Goal: Obtain resource: Obtain resource

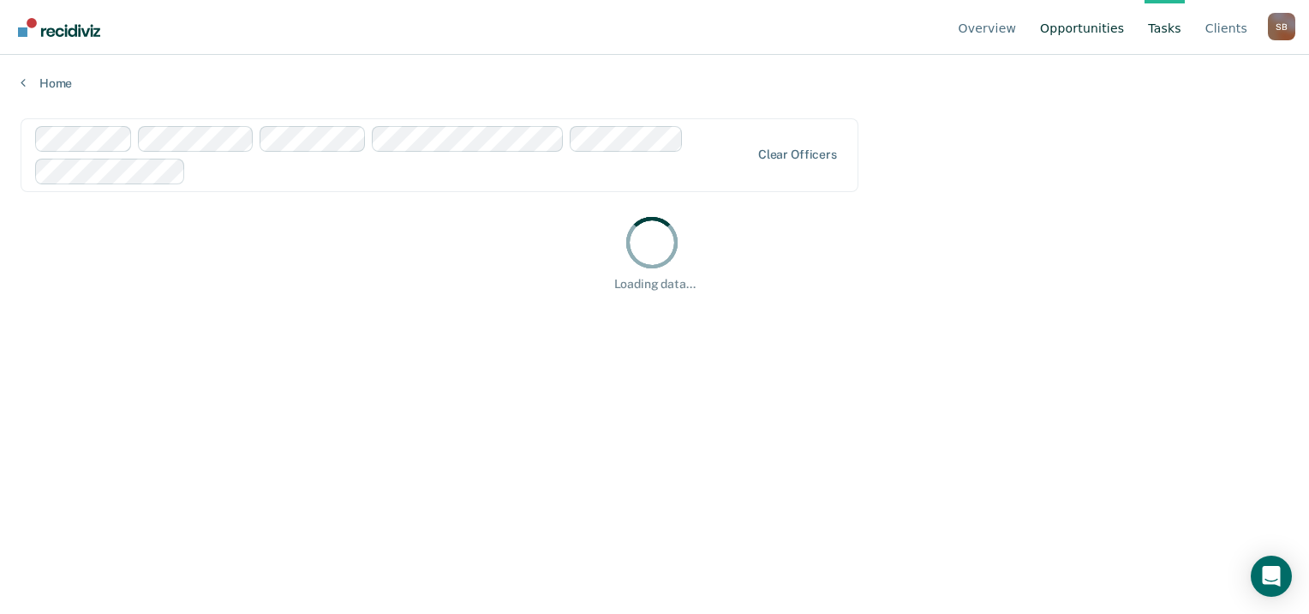
click at [1097, 33] on link "Opportunities" at bounding box center [1082, 27] width 91 height 55
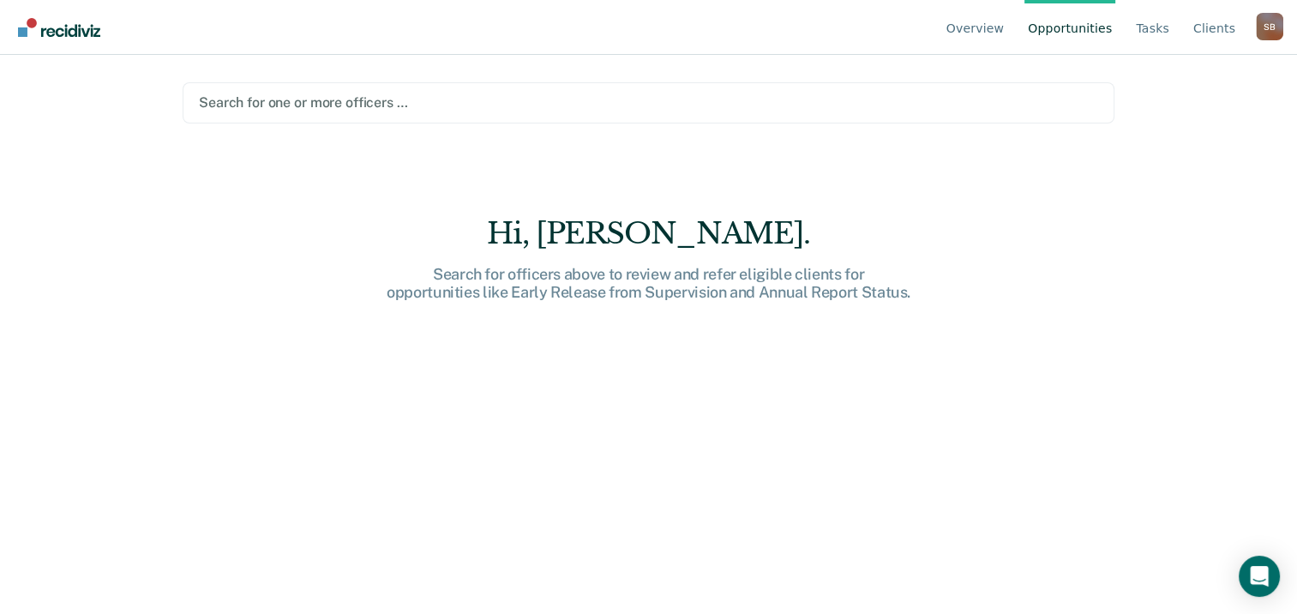
click at [1069, 27] on link "Opportunities" at bounding box center [1069, 27] width 91 height 55
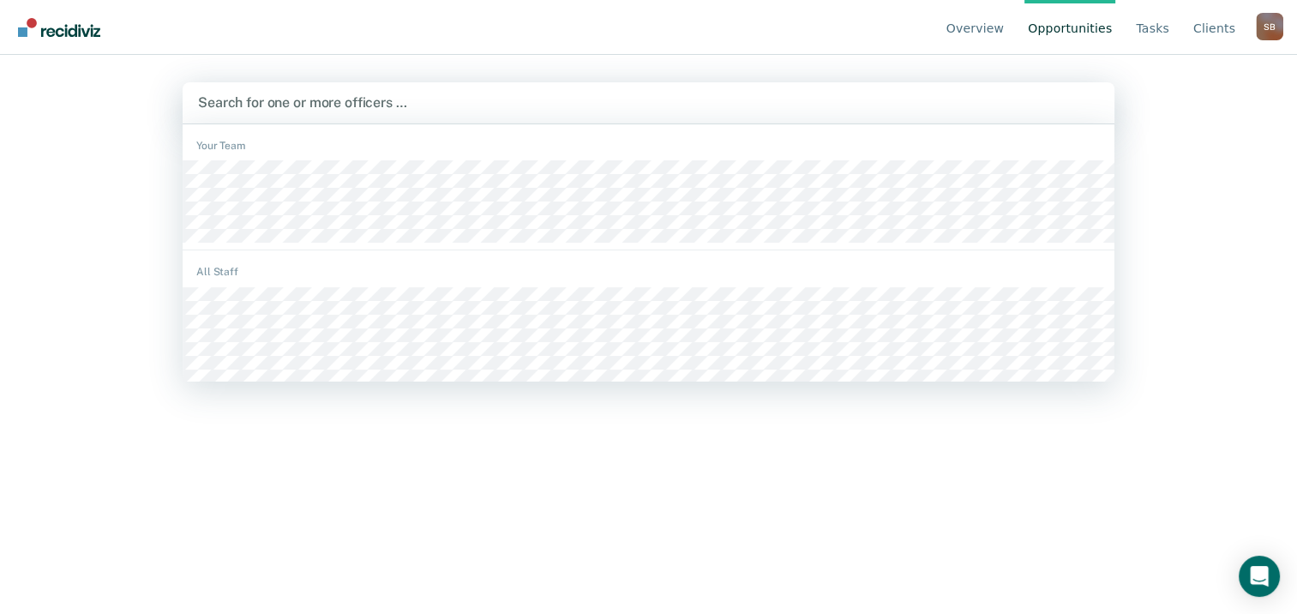
click at [870, 99] on div at bounding box center [648, 103] width 901 height 20
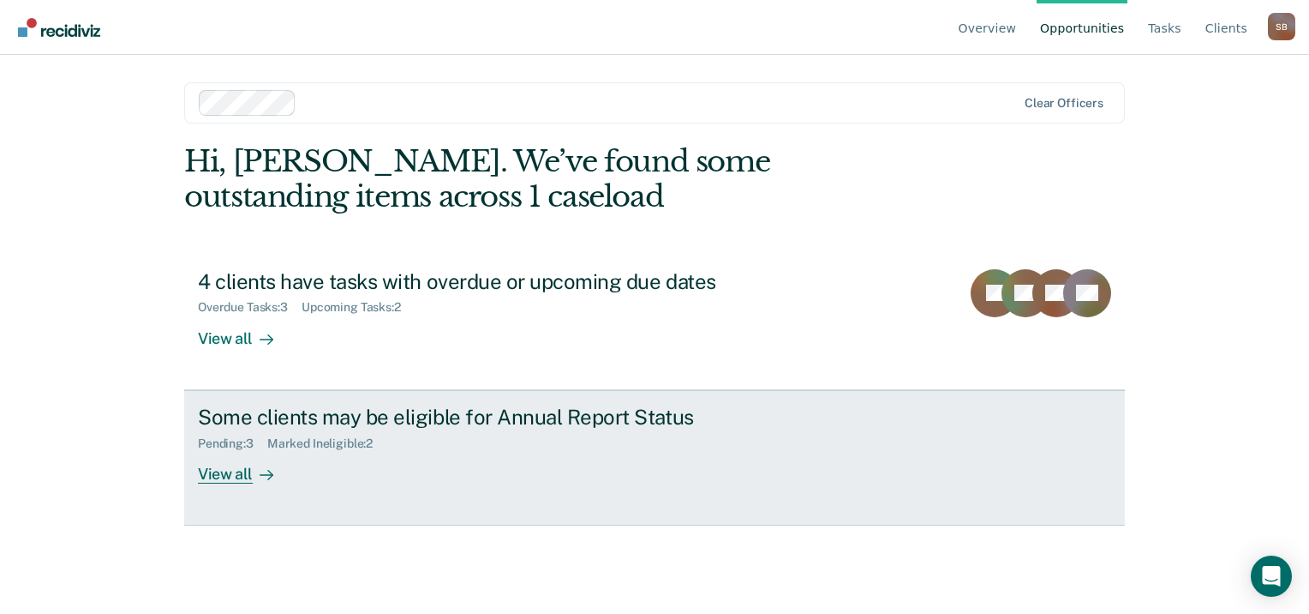
click at [326, 420] on div "Some clients may be eligible for Annual Report Status" at bounding box center [499, 416] width 602 height 25
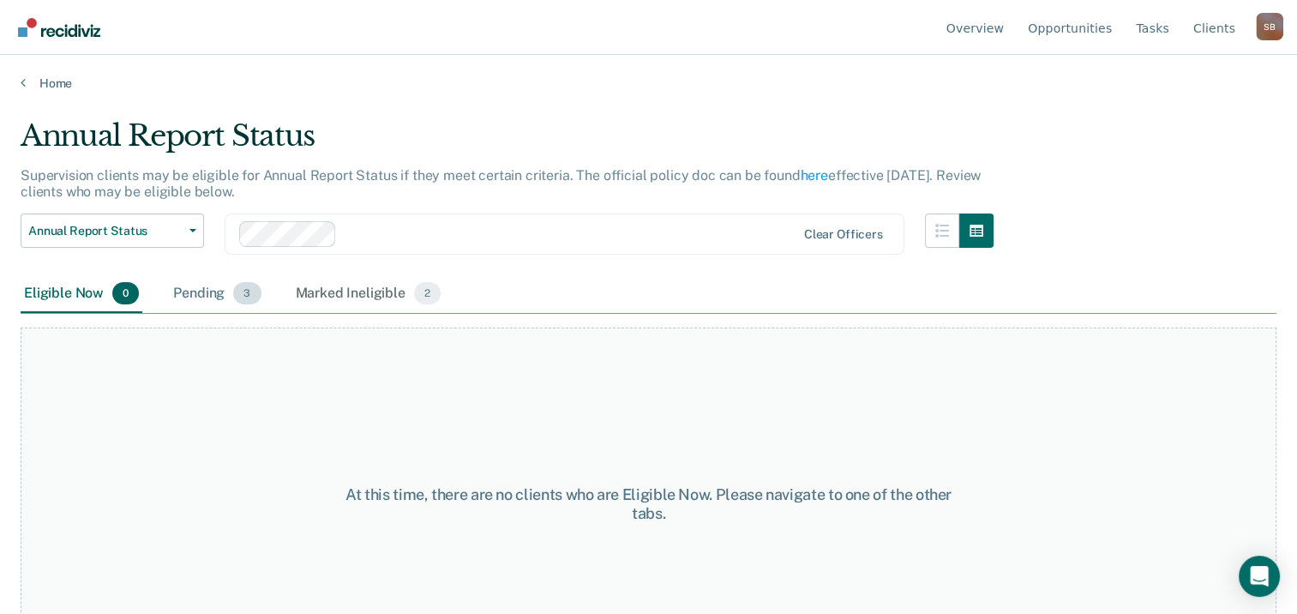
click at [219, 287] on div "Pending 3" at bounding box center [217, 294] width 94 height 38
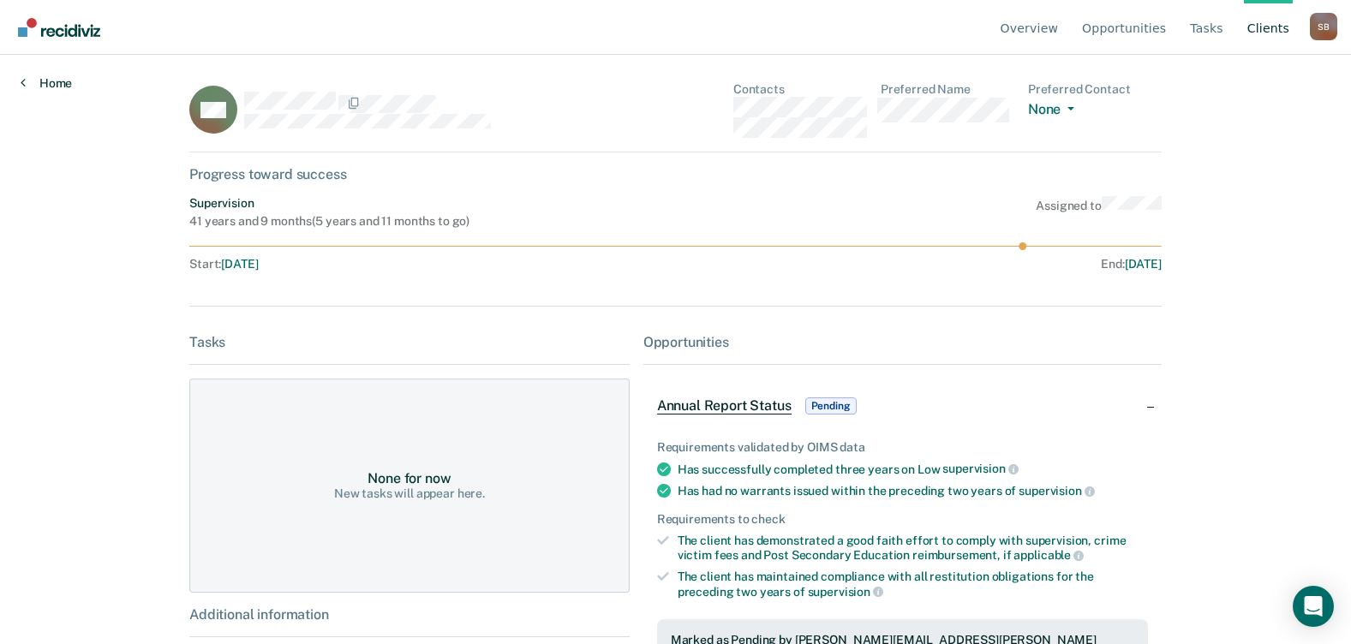
click at [60, 76] on link "Home" at bounding box center [46, 82] width 51 height 15
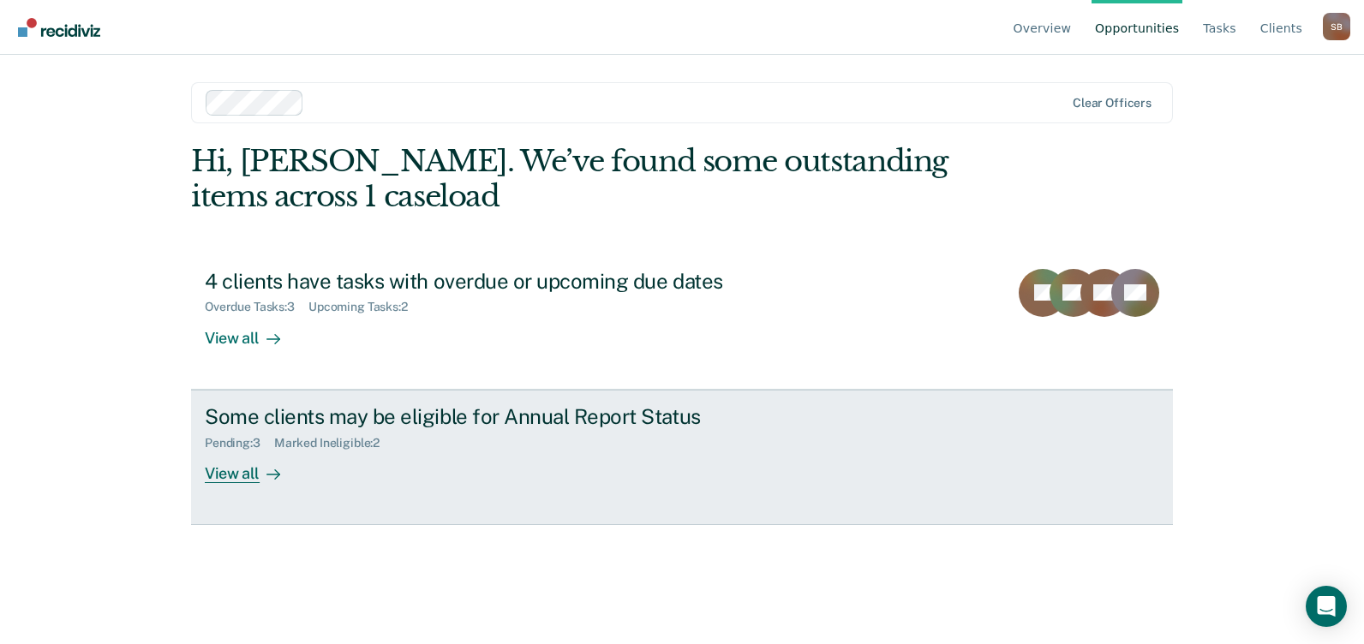
click at [537, 420] on div "Some clients may be eligible for Annual Report Status" at bounding box center [506, 416] width 602 height 25
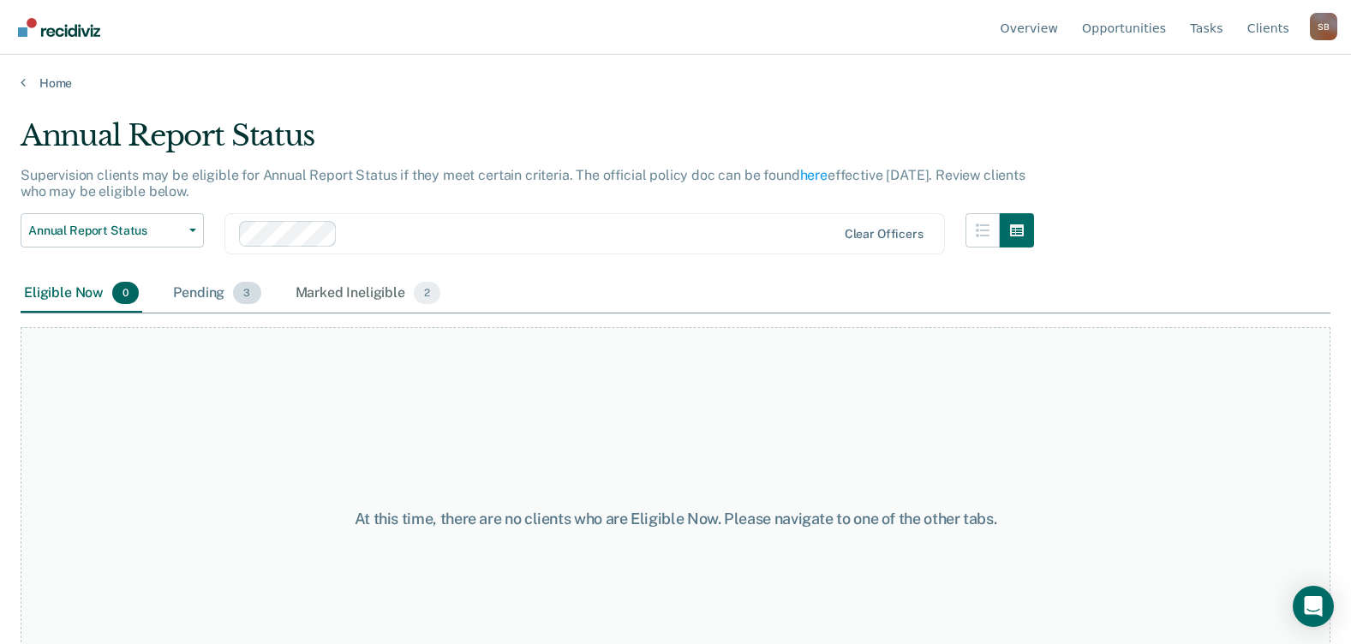
click at [235, 296] on span "3" at bounding box center [246, 293] width 27 height 22
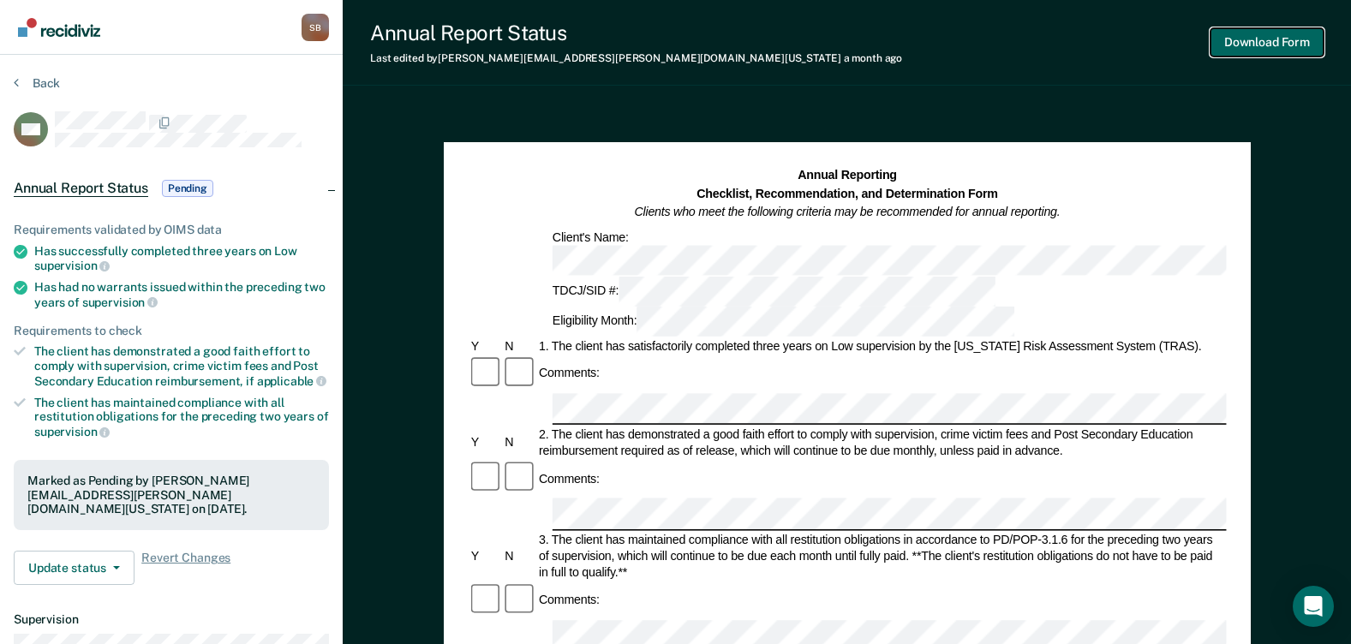
click at [1241, 43] on button "Download Form" at bounding box center [1267, 42] width 113 height 28
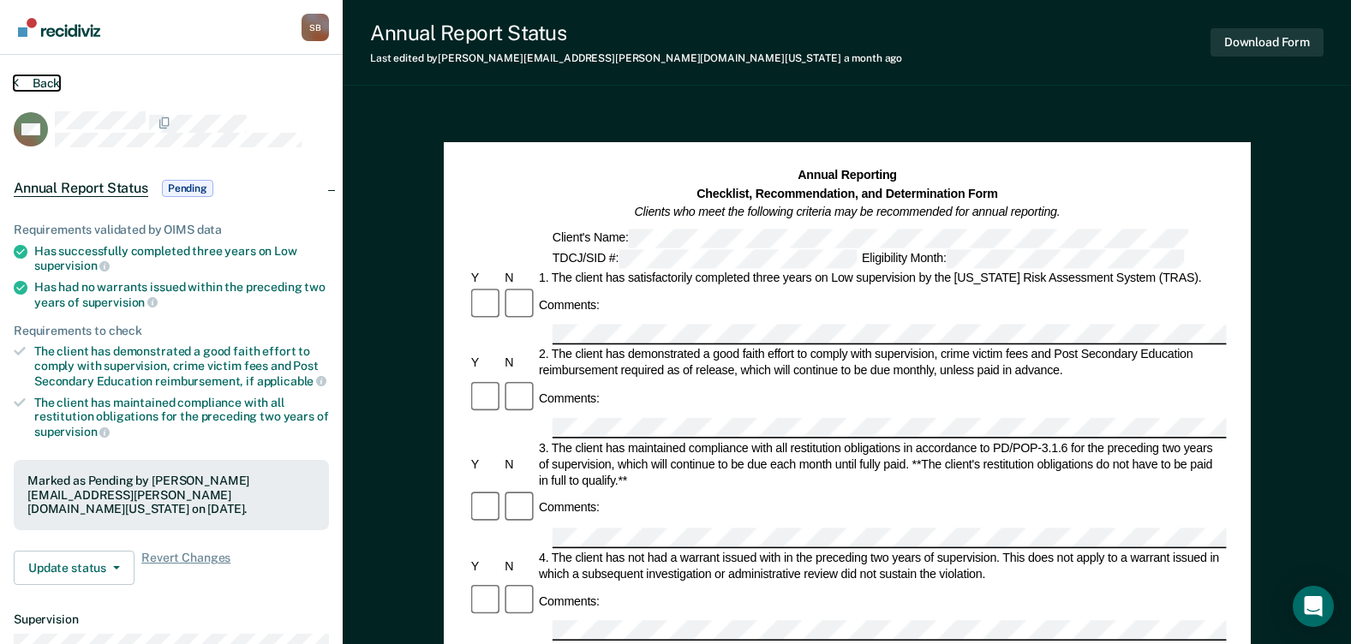
click at [14, 78] on icon at bounding box center [16, 82] width 5 height 14
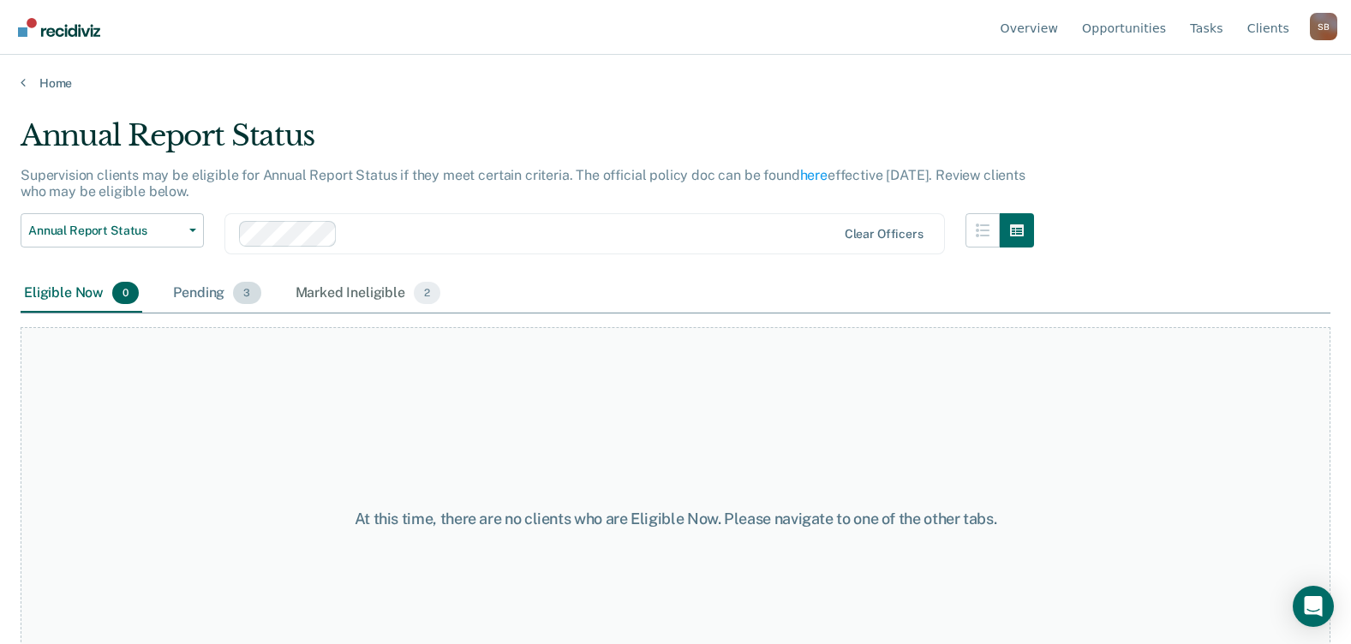
click at [216, 281] on div "Pending 3" at bounding box center [217, 294] width 94 height 38
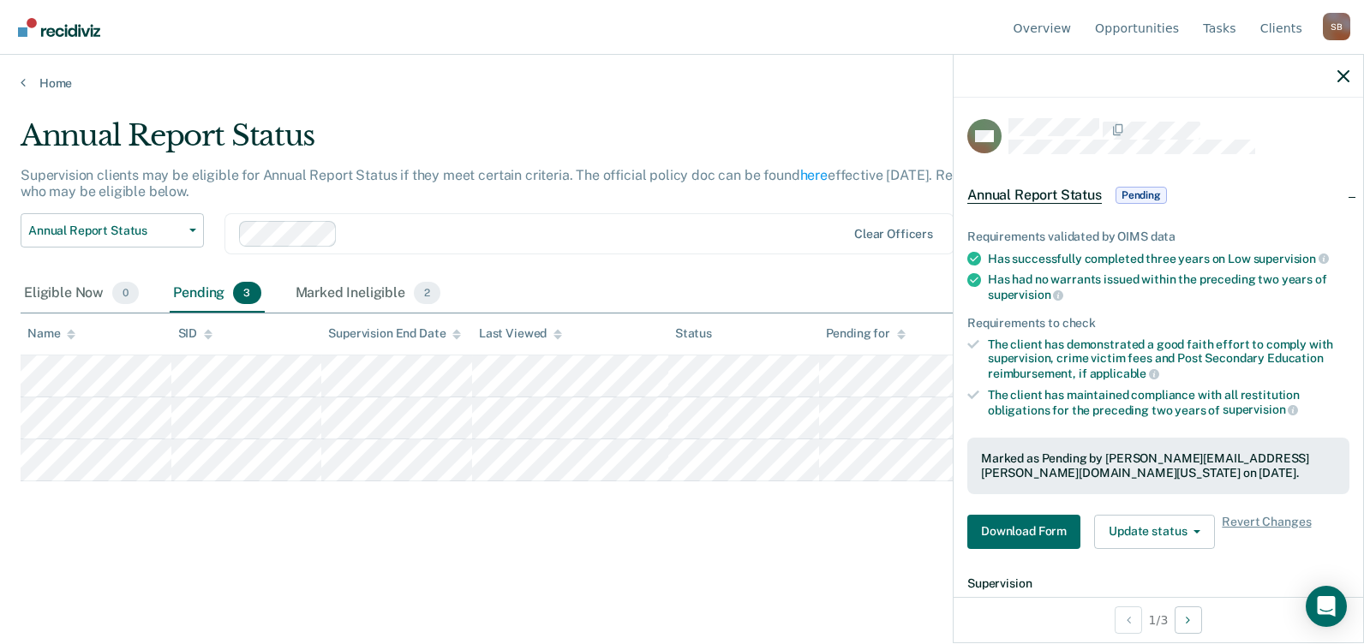
click at [1095, 192] on span "Annual Report Status" at bounding box center [1035, 195] width 135 height 17
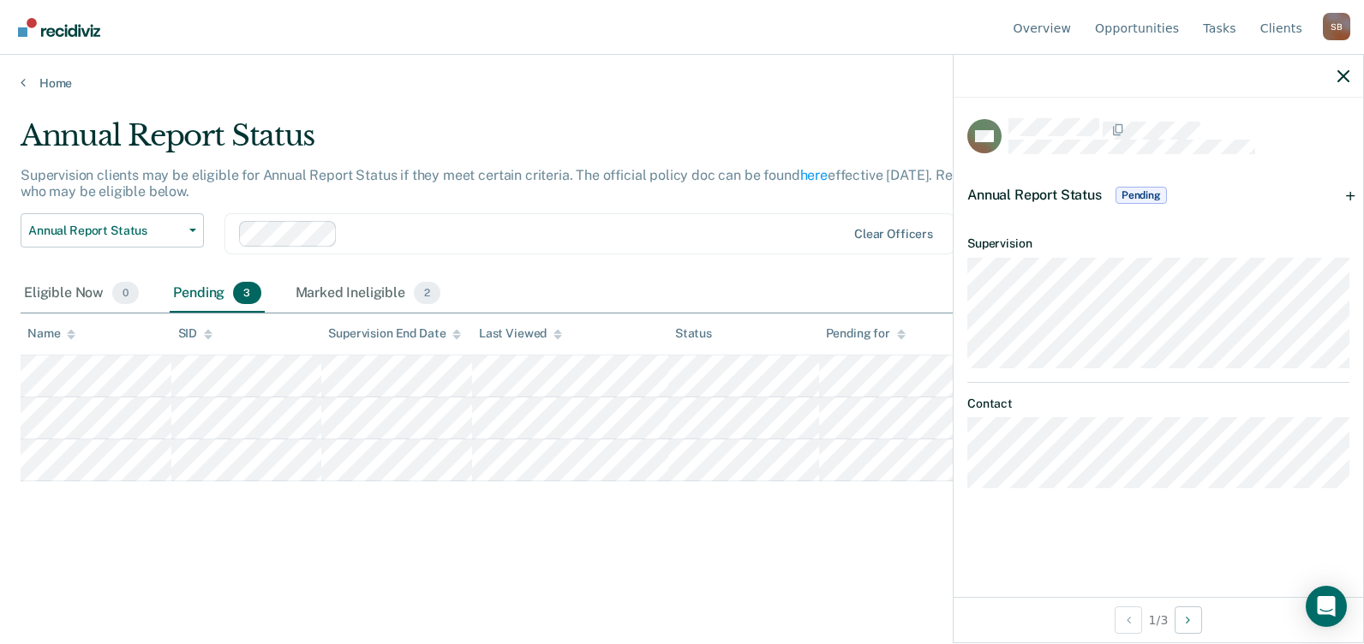
click at [1129, 187] on span "Pending" at bounding box center [1141, 195] width 51 height 17
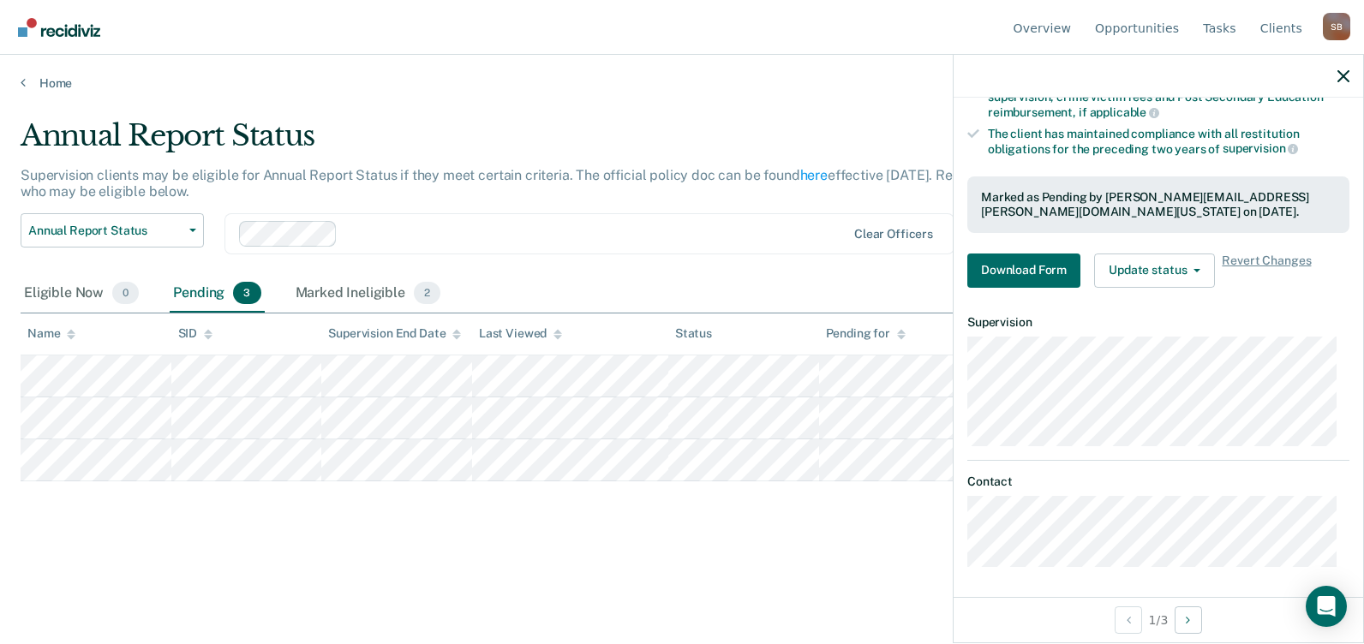
scroll to position [264, 0]
click at [563, 333] on th "Last Viewed" at bounding box center [570, 335] width 196 height 42
click at [544, 293] on div "Eligible Now 0 Pending 3 Marked Ineligible 2" at bounding box center [682, 294] width 1323 height 39
click at [806, 176] on link "here" at bounding box center [813, 175] width 27 height 16
click at [397, 291] on div "Marked Ineligible 2" at bounding box center [368, 294] width 153 height 38
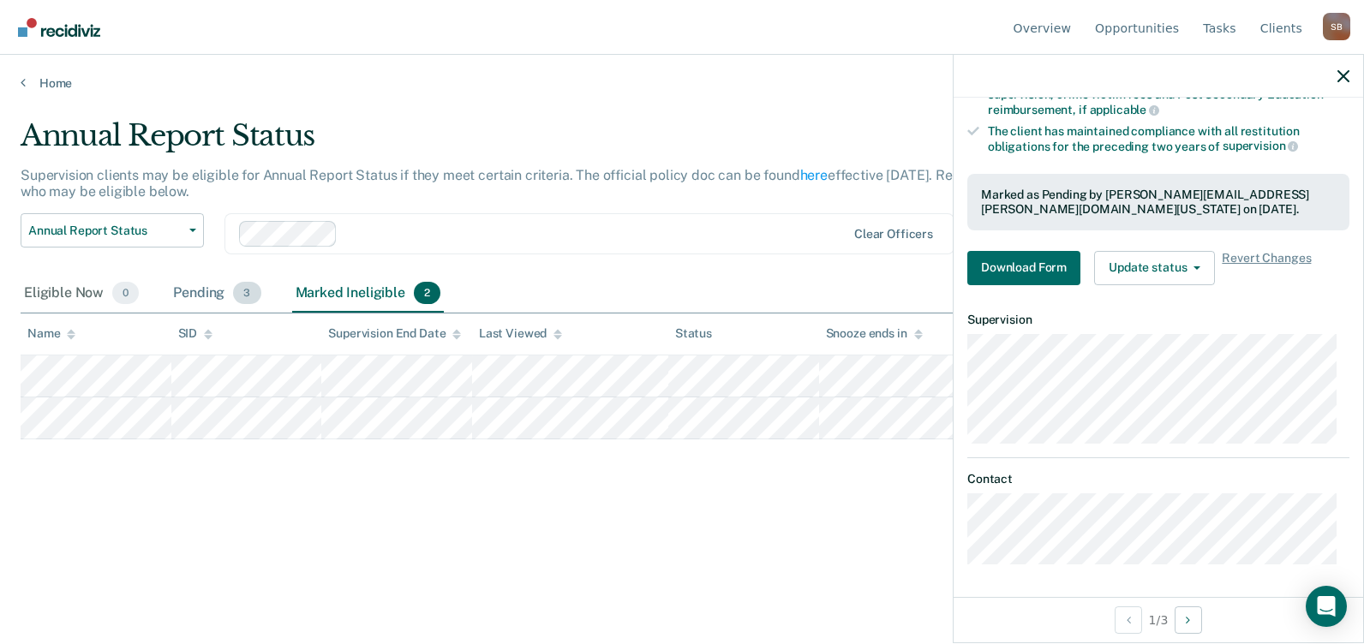
click at [227, 284] on div "Pending 3" at bounding box center [217, 294] width 94 height 38
